Goal: Task Accomplishment & Management: Complete application form

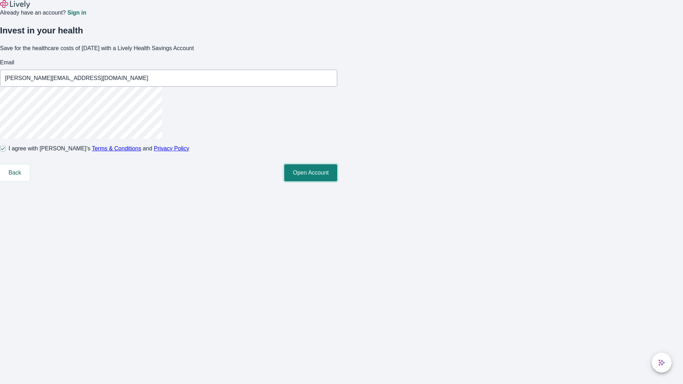
click at [337, 181] on button "Open Account" at bounding box center [310, 172] width 53 height 17
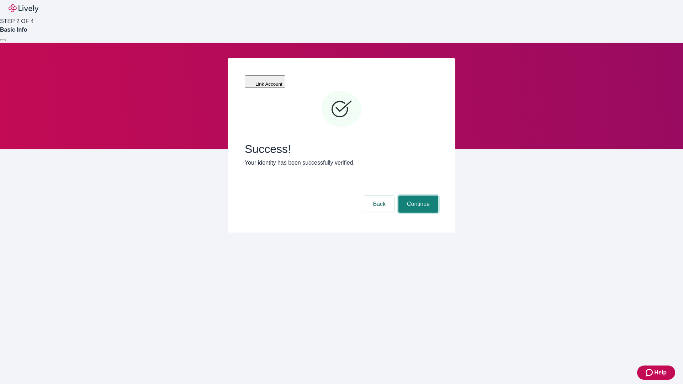
click at [417, 196] on button "Continue" at bounding box center [419, 204] width 40 height 17
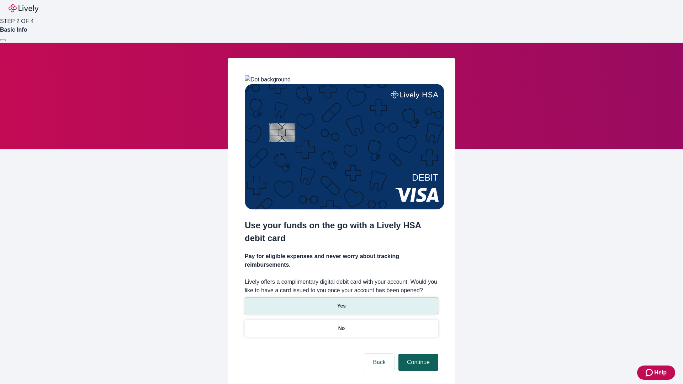
click at [341, 302] on p "Yes" at bounding box center [341, 305] width 9 height 7
click at [417, 354] on button "Continue" at bounding box center [419, 362] width 40 height 17
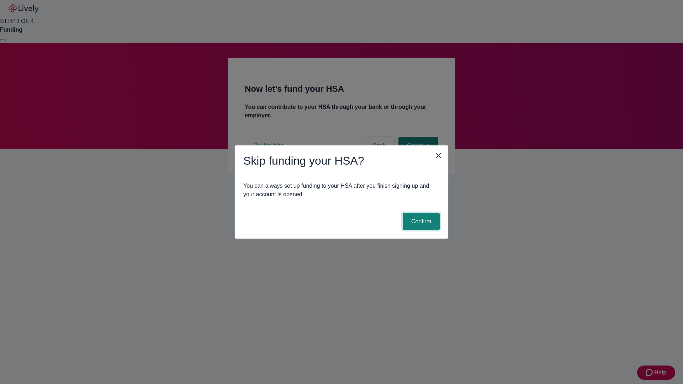
click at [420, 222] on button "Confirm" at bounding box center [421, 221] width 37 height 17
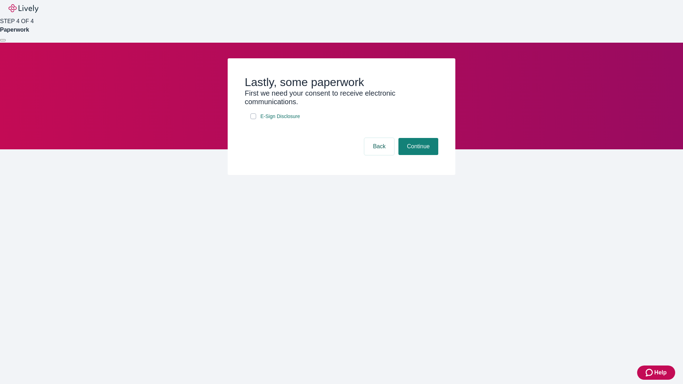
click at [253, 119] on input "E-Sign Disclosure" at bounding box center [253, 117] width 6 height 6
checkbox input "true"
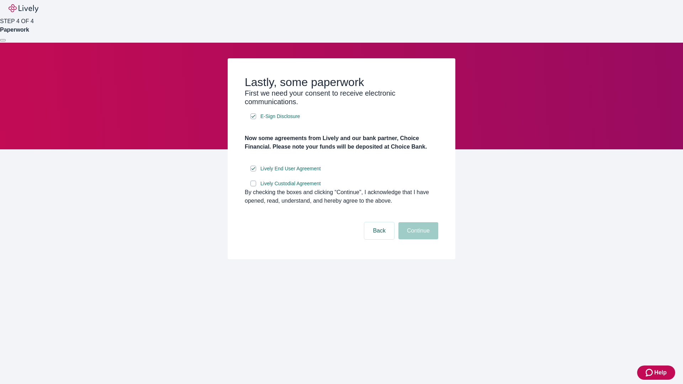
click at [253, 186] on input "Lively Custodial Agreement" at bounding box center [253, 184] width 6 height 6
checkbox input "true"
click at [417, 239] on button "Continue" at bounding box center [419, 230] width 40 height 17
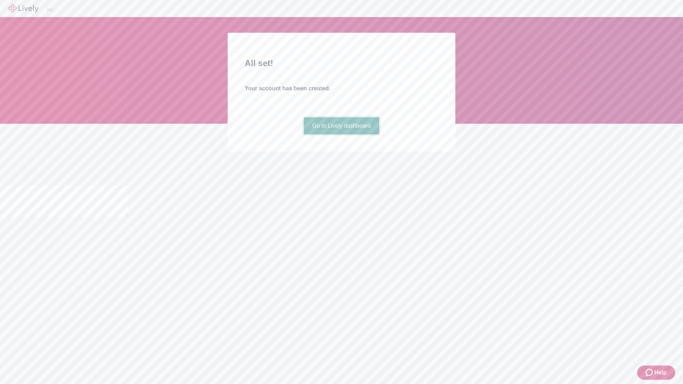
click at [341, 135] on link "Go to Lively dashboard" at bounding box center [342, 125] width 76 height 17
